Goal: Communication & Community: Share content

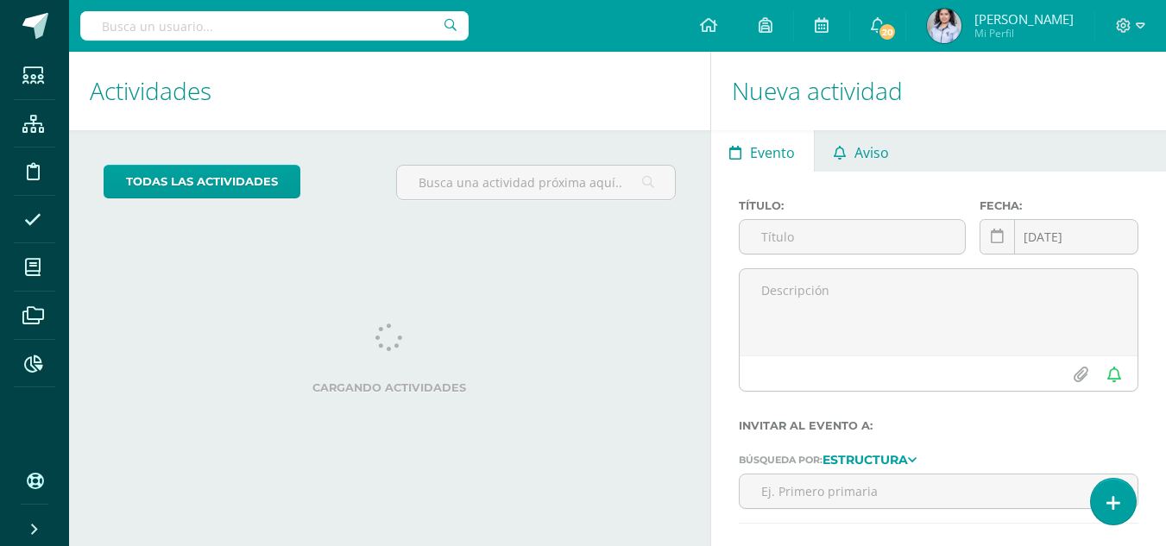
click at [855, 162] on span "Aviso" at bounding box center [872, 152] width 35 height 41
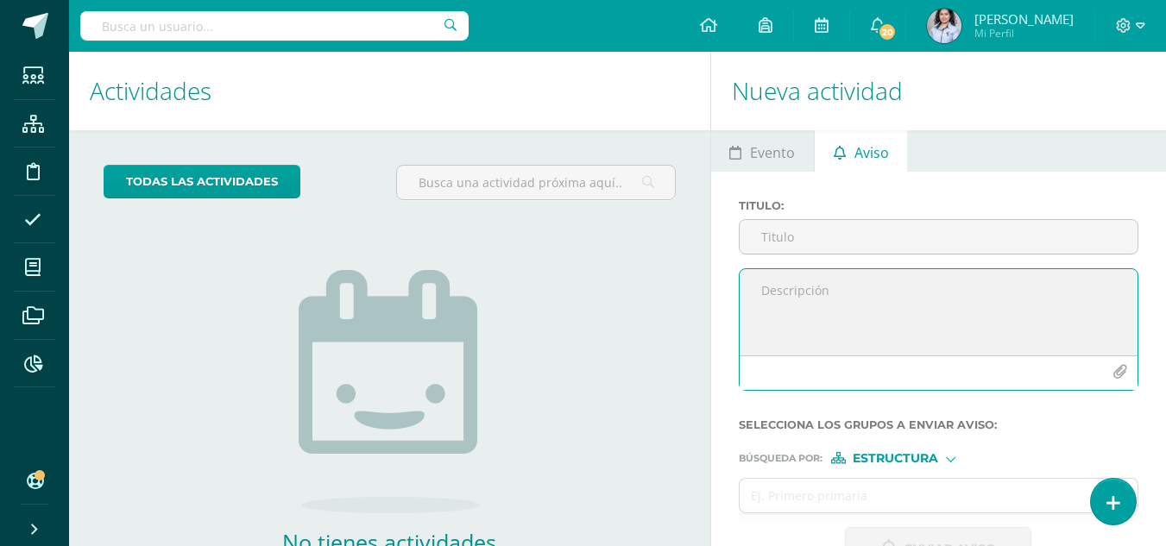
click at [886, 284] on textarea at bounding box center [939, 312] width 398 height 86
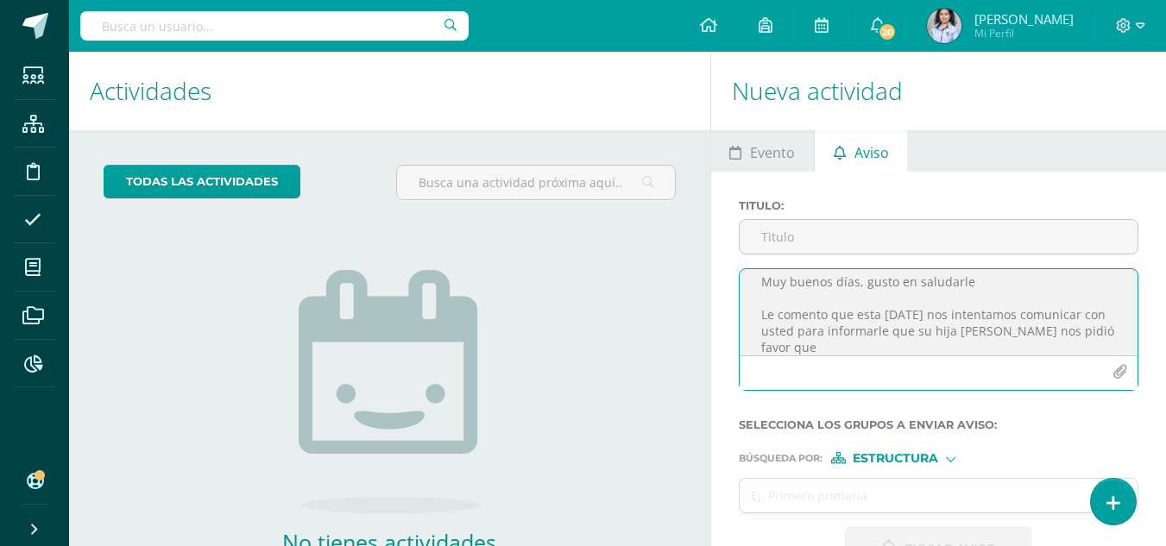
scroll to position [22, 0]
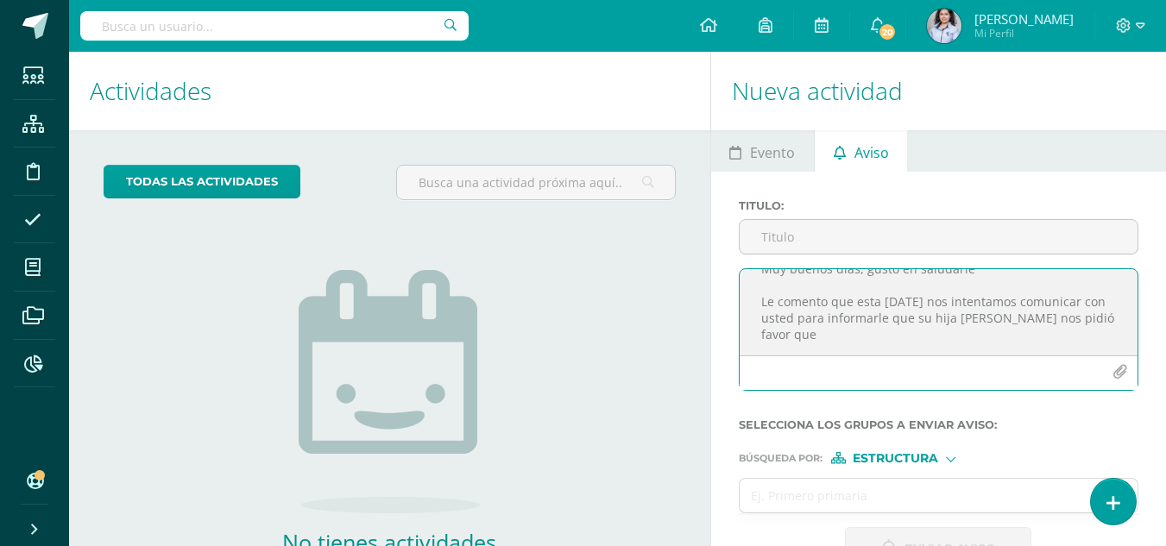
click at [792, 349] on textarea "Muy buenos días, gusto en saludarle Le comento que esta [DATE] nos intentamos c…" at bounding box center [939, 312] width 398 height 86
click at [890, 335] on textarea "Muy buenos días, gusto en saludarle Le comento que esta [DATE] nos intentamos c…" at bounding box center [939, 312] width 398 height 86
click at [1062, 315] on textarea "Muy buenos días, gusto en saludarle Le comento que esta [DATE] nos intentamos c…" at bounding box center [939, 312] width 398 height 86
click at [1061, 315] on textarea "Muy buenos días, gusto en saludarle Le comento que esta [DATE] nos intentamos c…" at bounding box center [939, 312] width 398 height 86
click at [986, 327] on textarea "Muy buenos días, gusto en saludarle Le comento que esta [DATE] nos intentamos c…" at bounding box center [939, 312] width 398 height 86
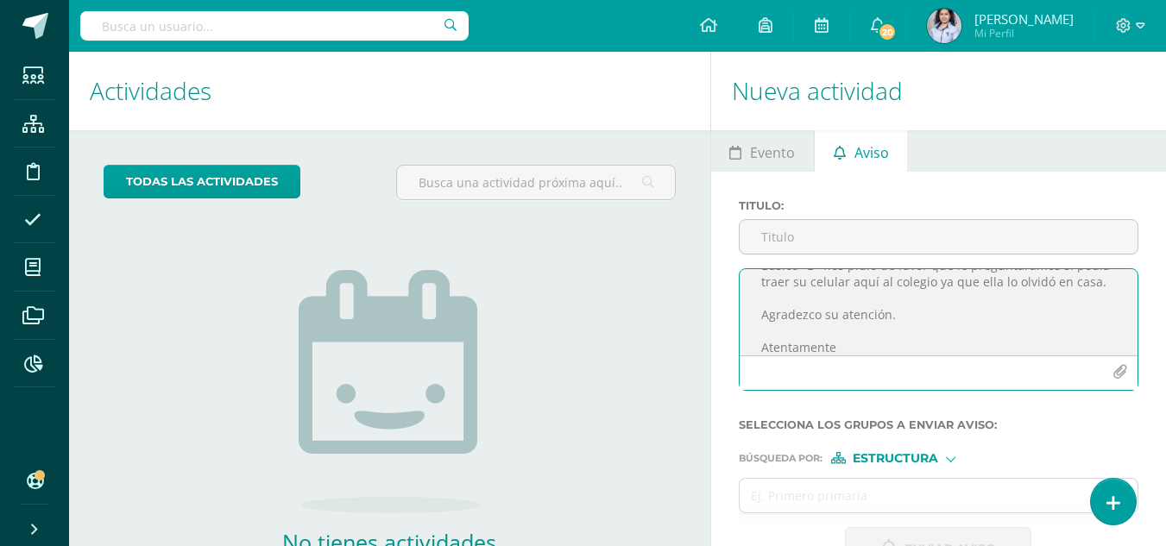
scroll to position [107, 0]
type textarea "Muy buenos días, gusto en saludarle Le comento que esta [DATE] nos intentamos c…"
click at [930, 470] on form "Titulo : Muy buenos días, gusto en saludarle Le comento que esta [DATE] nos int…" at bounding box center [939, 385] width 400 height 372
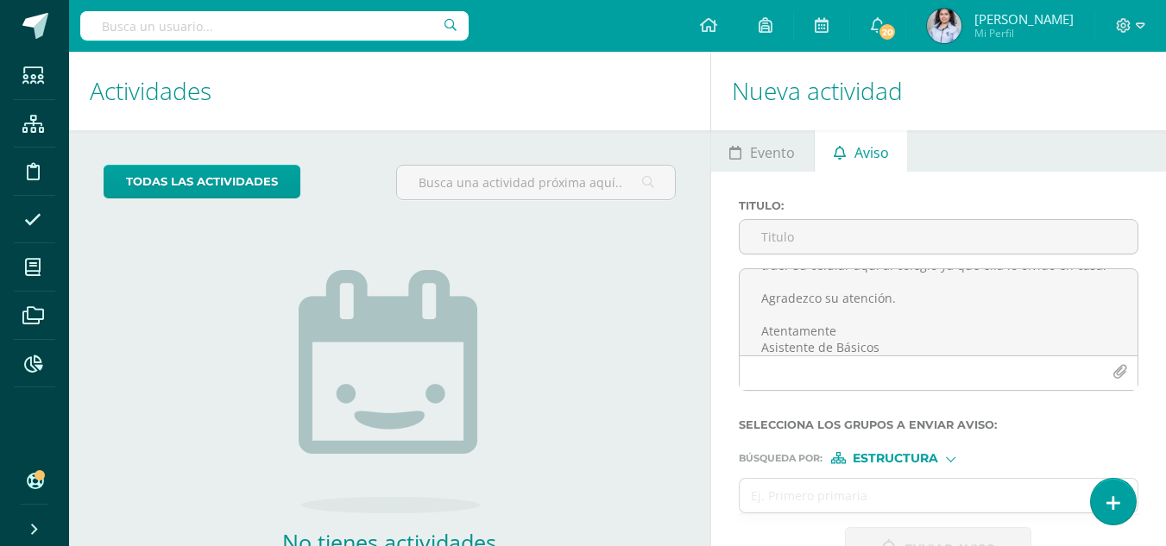
click at [924, 450] on div "Búsqueda por : Estructura Estructura Persona" at bounding box center [939, 451] width 400 height 26
click at [924, 454] on span "Estructura" at bounding box center [895, 458] width 85 height 9
click at [900, 494] on span "Persona" at bounding box center [900, 503] width 139 height 22
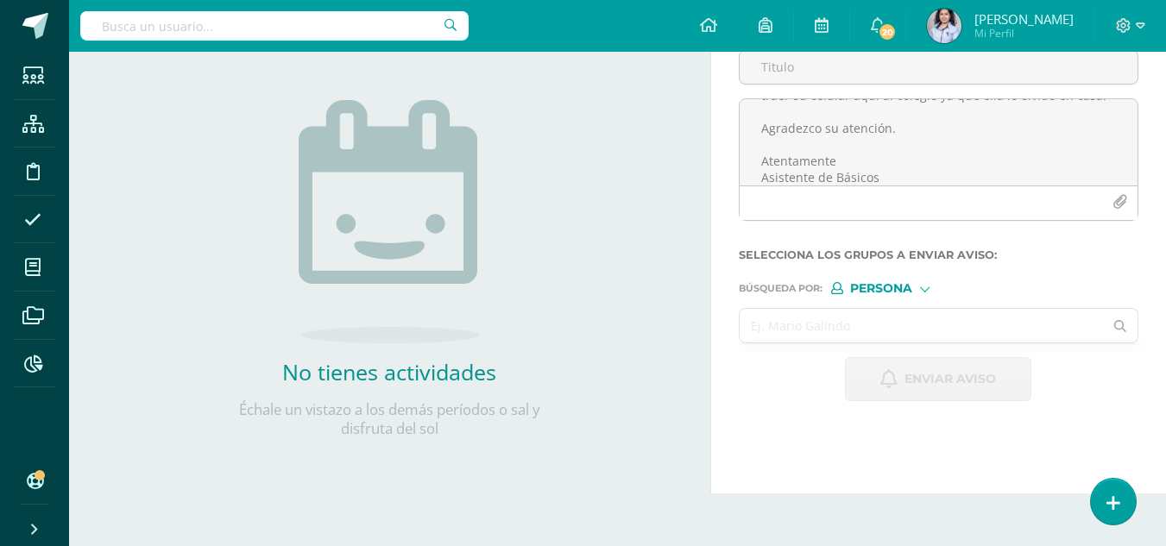
scroll to position [173, 0]
click at [857, 325] on input "text" at bounding box center [922, 323] width 364 height 34
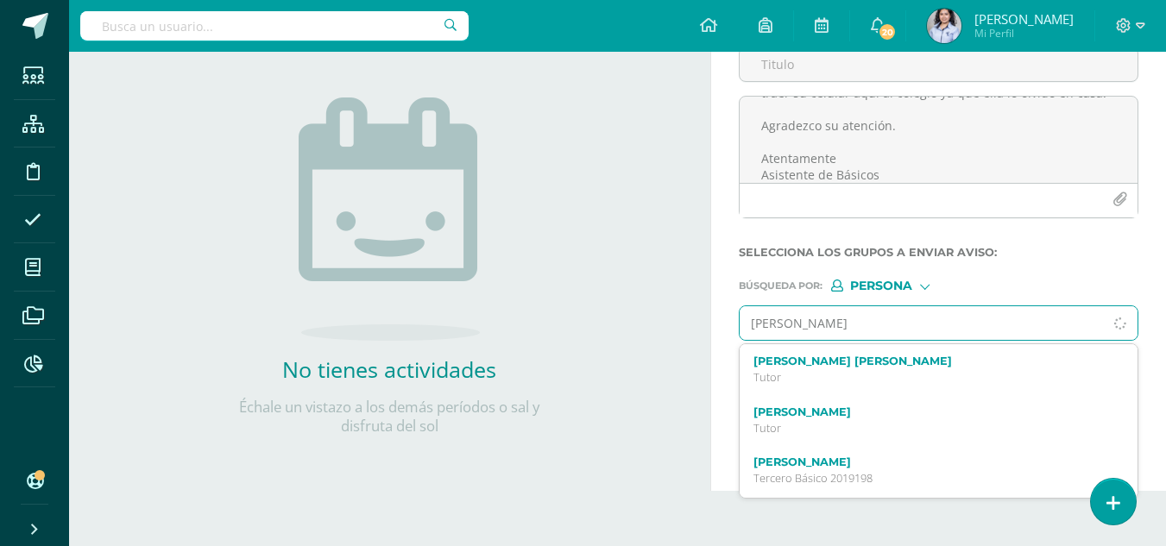
type input "[PERSON_NAME] Ba"
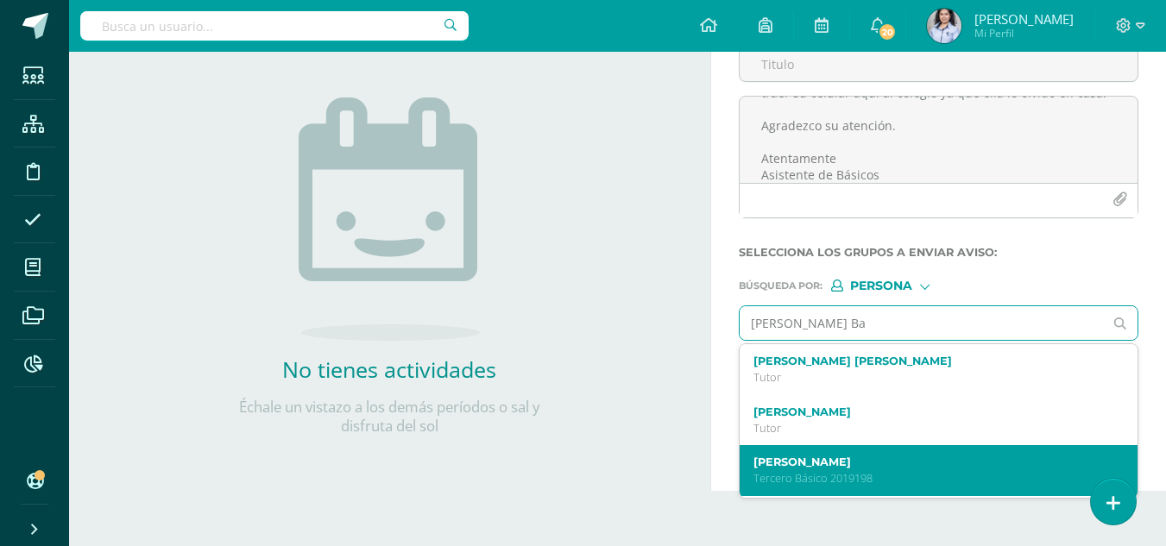
click at [918, 473] on p "Tercero Básico 2019198" at bounding box center [932, 478] width 356 height 15
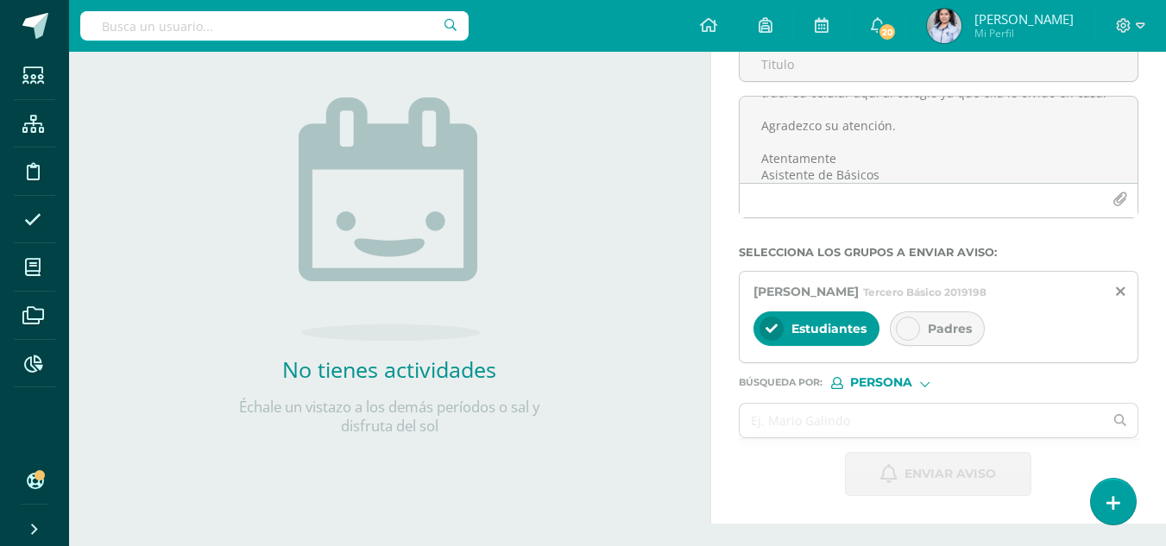
click at [909, 335] on div at bounding box center [908, 329] width 24 height 24
click at [842, 333] on span "Estudiantes" at bounding box center [829, 329] width 75 height 16
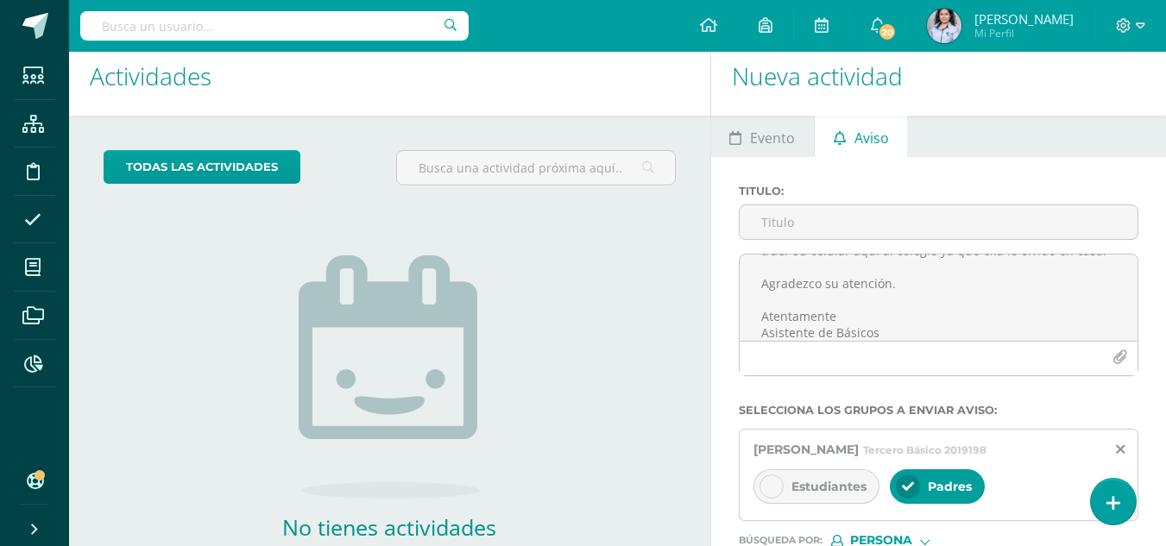
scroll to position [0, 0]
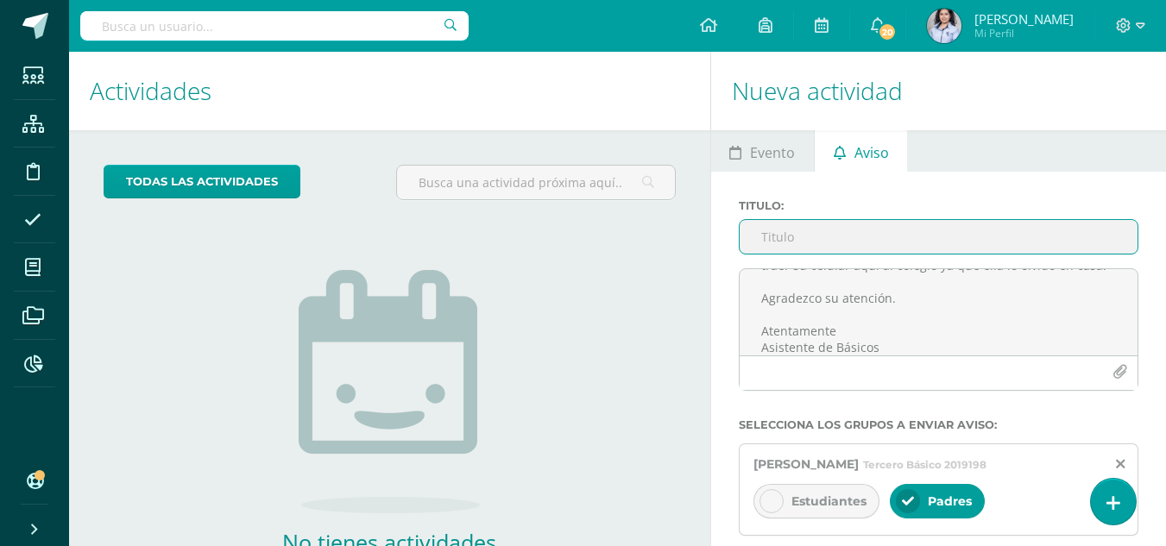
click at [841, 247] on input "Titulo :" at bounding box center [939, 237] width 398 height 34
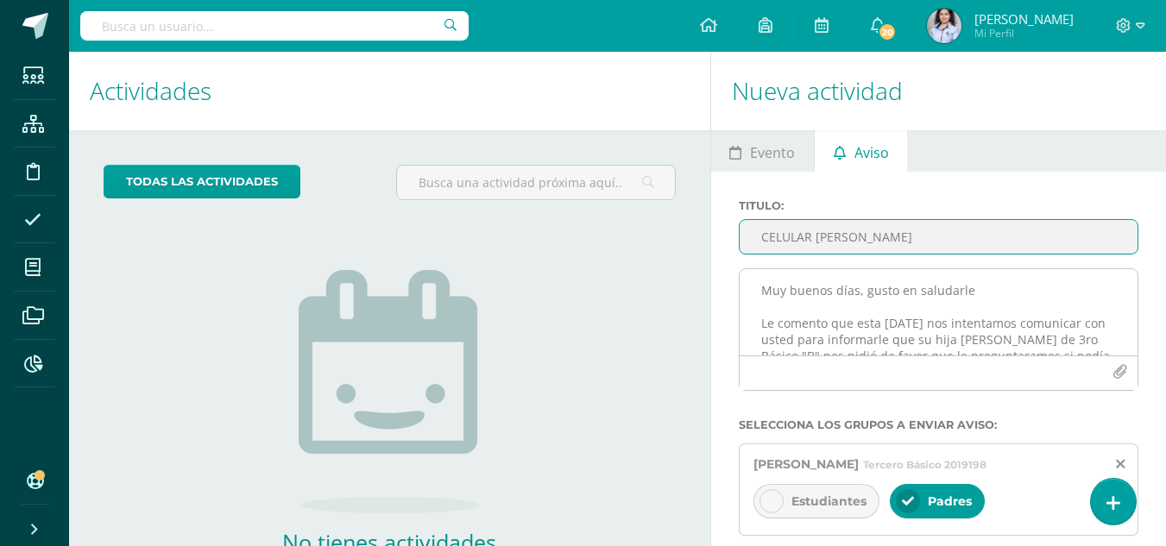
type input "CELULAR [PERSON_NAME]"
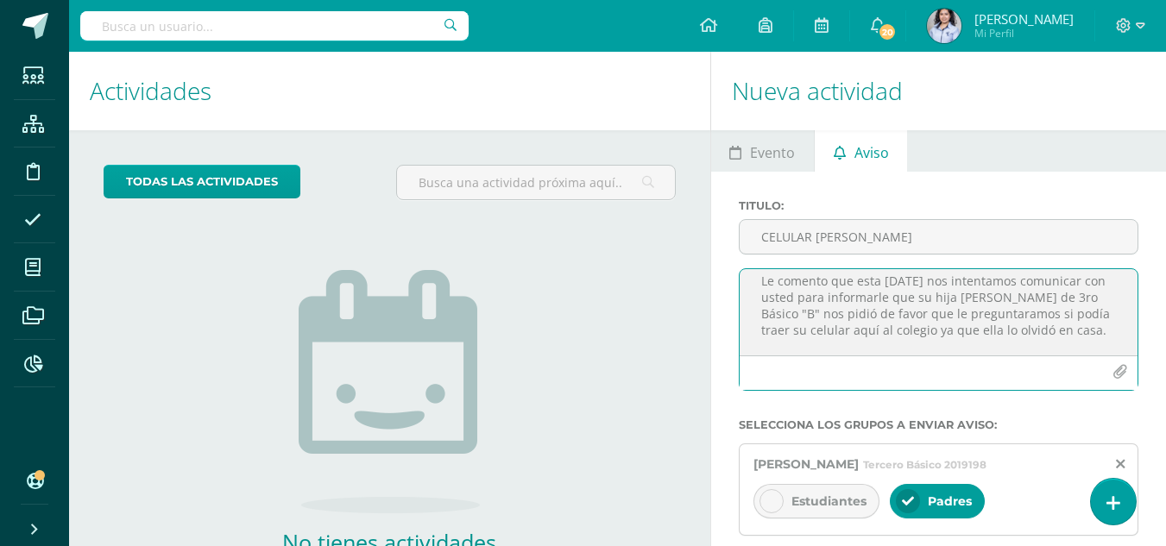
scroll to position [52, 0]
click at [1036, 306] on textarea "Muy buenos días, gusto en saludarle Le comento que esta [DATE] nos intentamos c…" at bounding box center [939, 312] width 398 height 86
click at [787, 324] on textarea "Muy buenos días, gusto en saludarle Le comento que esta [DATE] nos intentamos c…" at bounding box center [939, 312] width 398 height 86
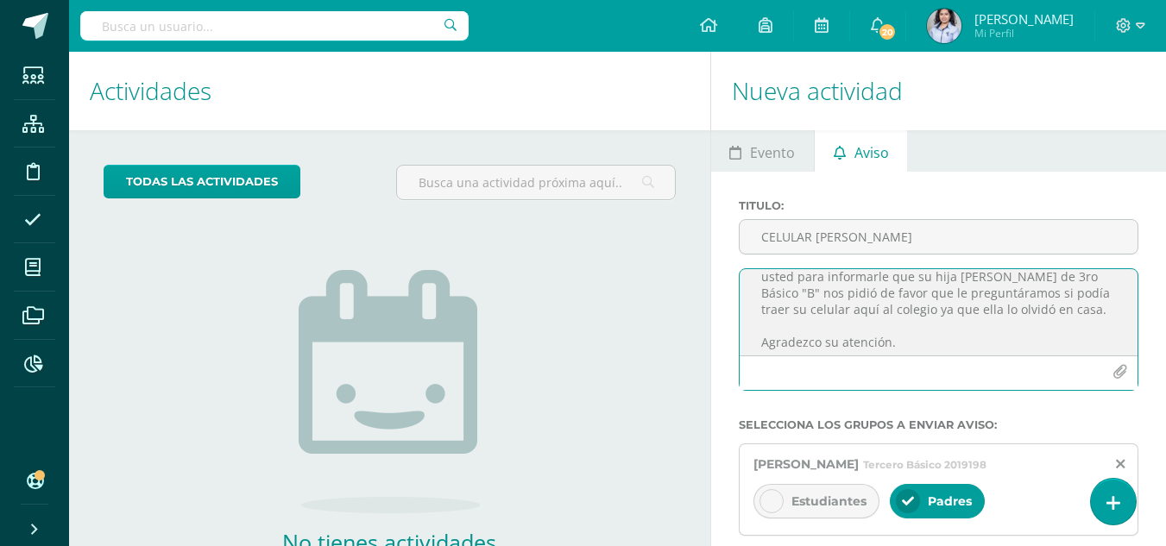
scroll to position [34, 0]
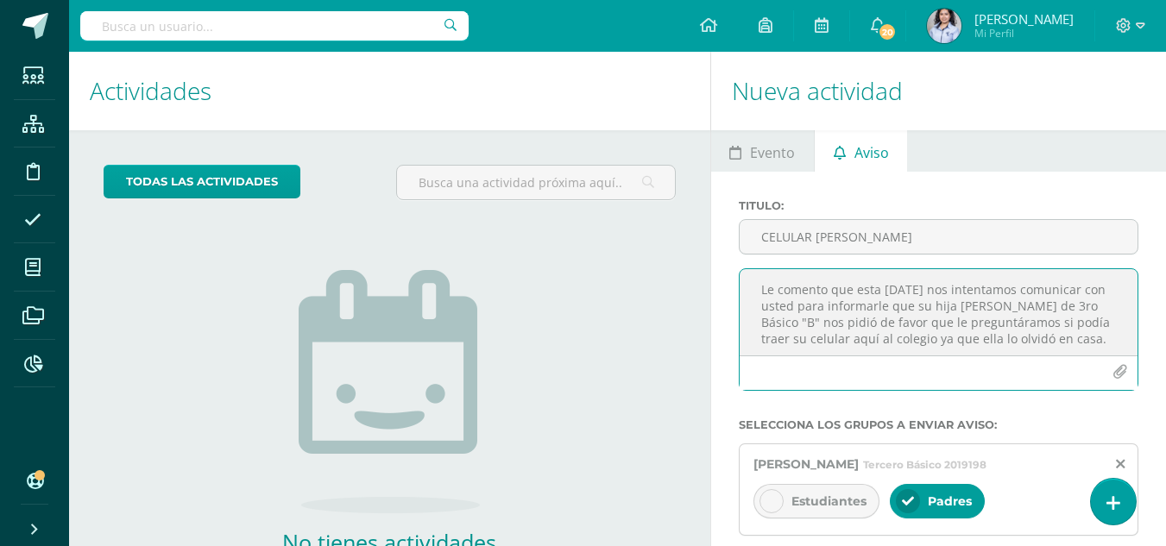
click at [1099, 342] on textarea "Muy buenos días, gusto en saludarle Le comento que esta [DATE] nos intentamos c…" at bounding box center [939, 312] width 398 height 86
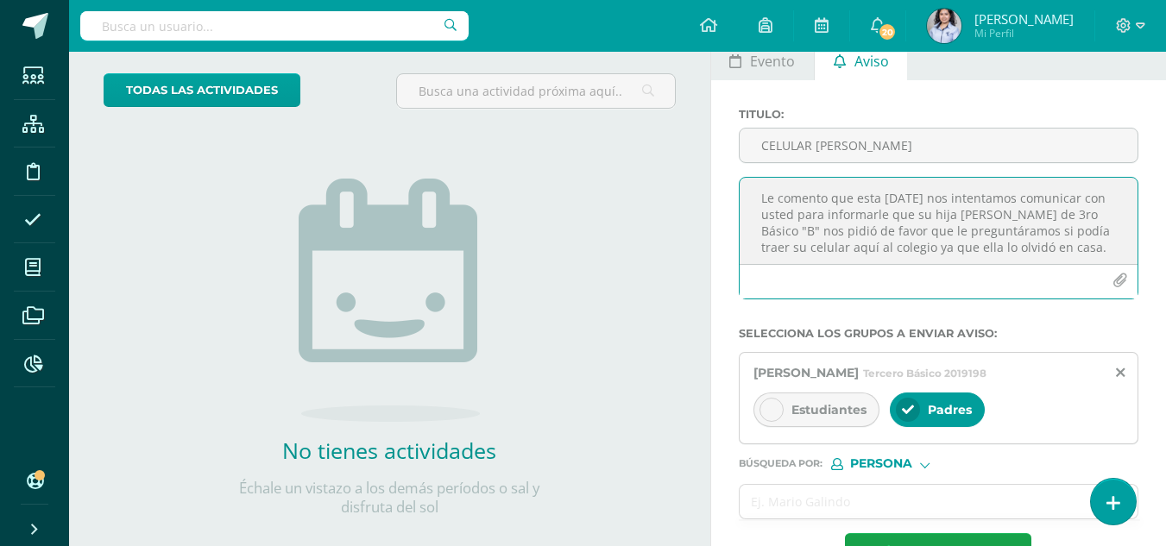
scroll to position [173, 0]
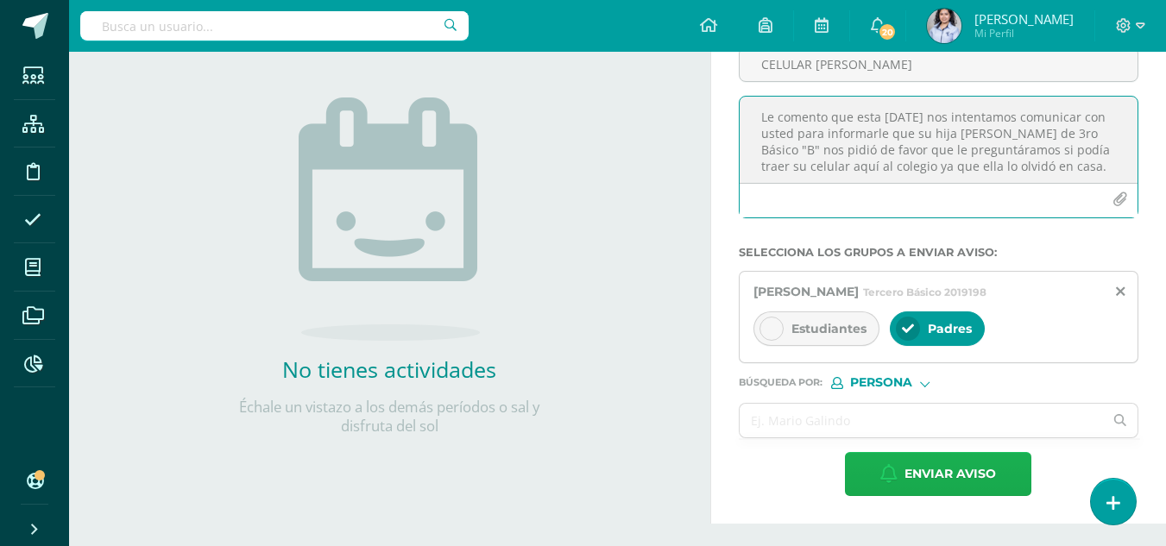
type textarea "Muy buenos días, gusto en saludarle Le comento que esta [DATE] nos intentamos c…"
click at [924, 471] on span "Enviar aviso" at bounding box center [950, 474] width 91 height 42
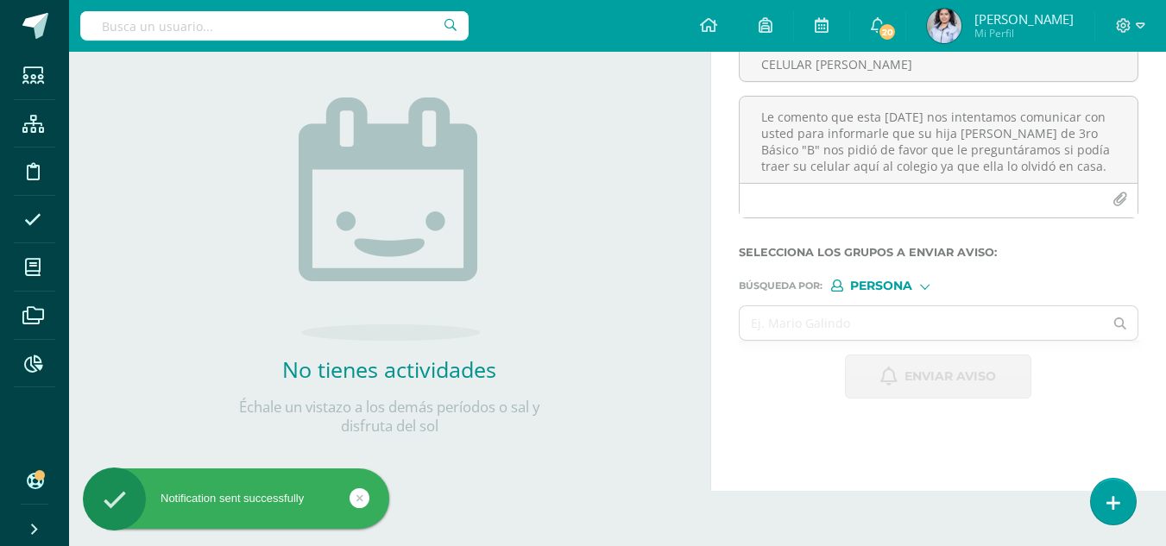
scroll to position [0, 0]
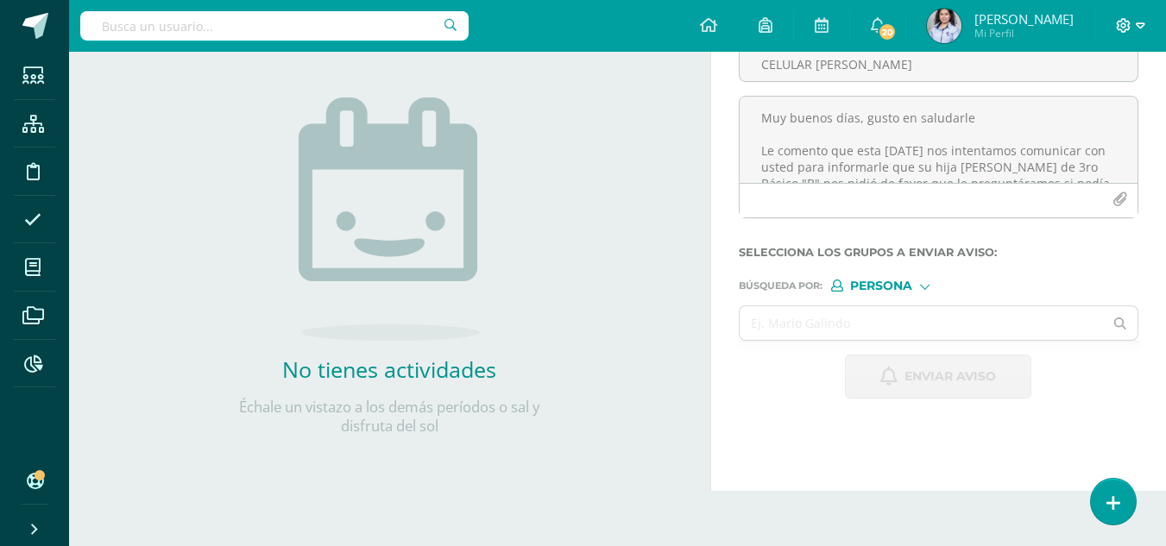
click at [1136, 21] on icon at bounding box center [1140, 26] width 9 height 16
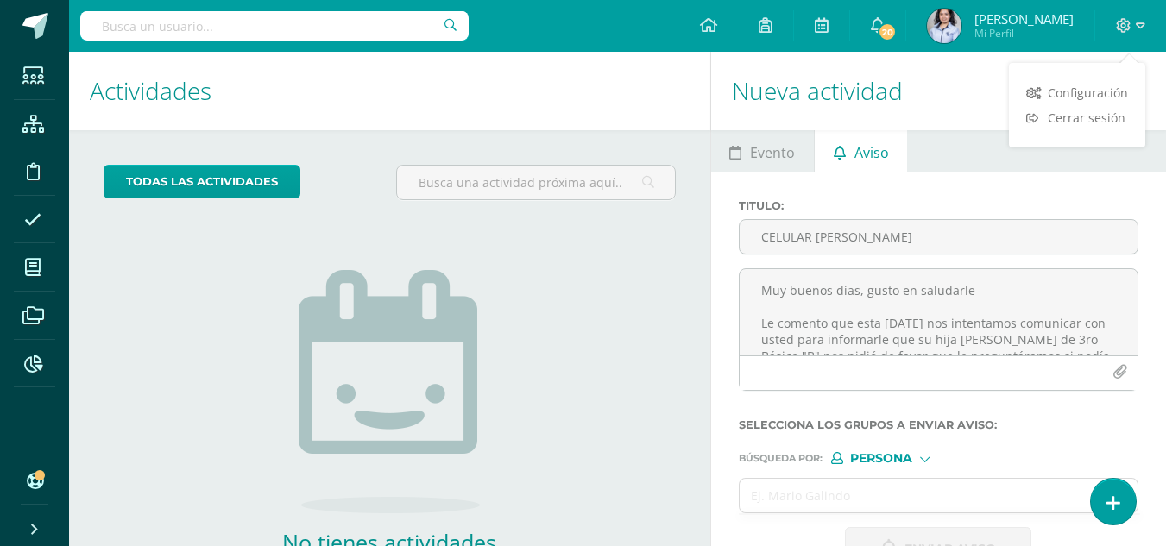
click at [491, 326] on div "No tienes actividades Échale un vistazo a los demás períodos o sal y disfruta d…" at bounding box center [389, 411] width 345 height 394
